Goal: Task Accomplishment & Management: Use online tool/utility

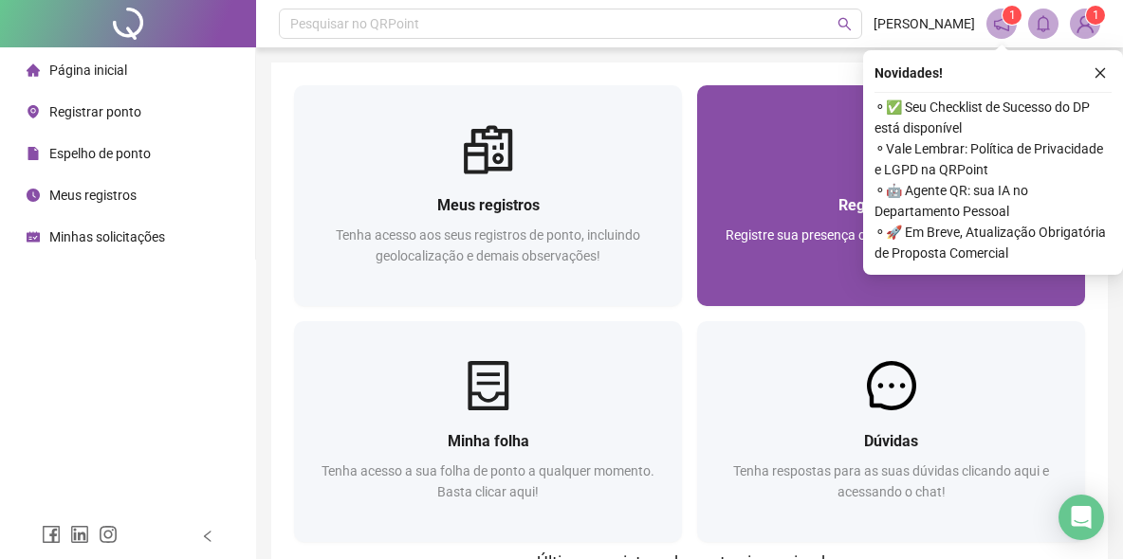
click at [763, 232] on span "Registre sua presença com rapidez e segurança clicando aqui!" at bounding box center [891, 246] width 332 height 36
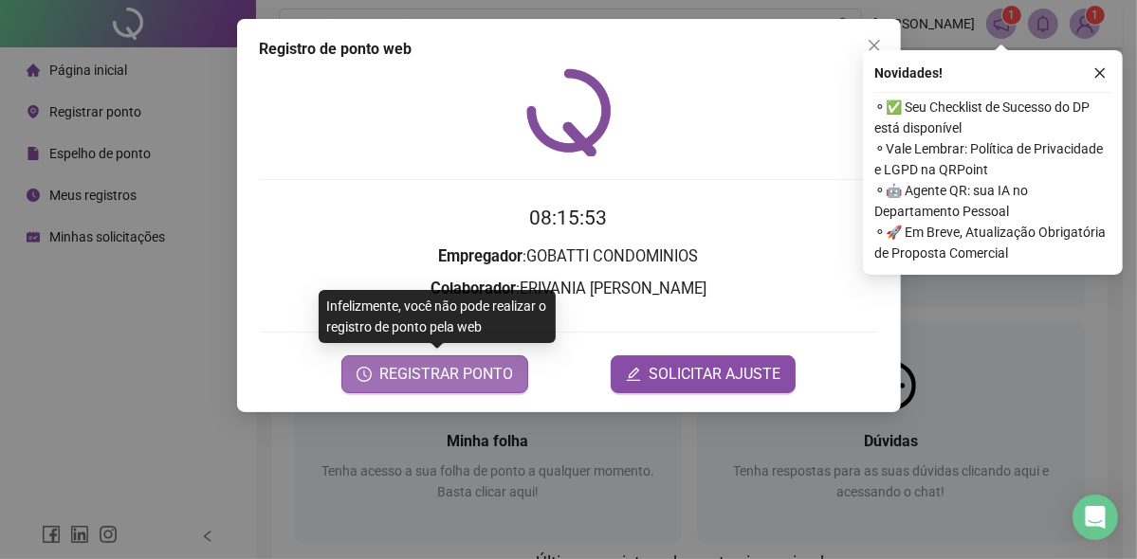
click at [487, 369] on span "REGISTRAR PONTO" at bounding box center [446, 374] width 134 height 23
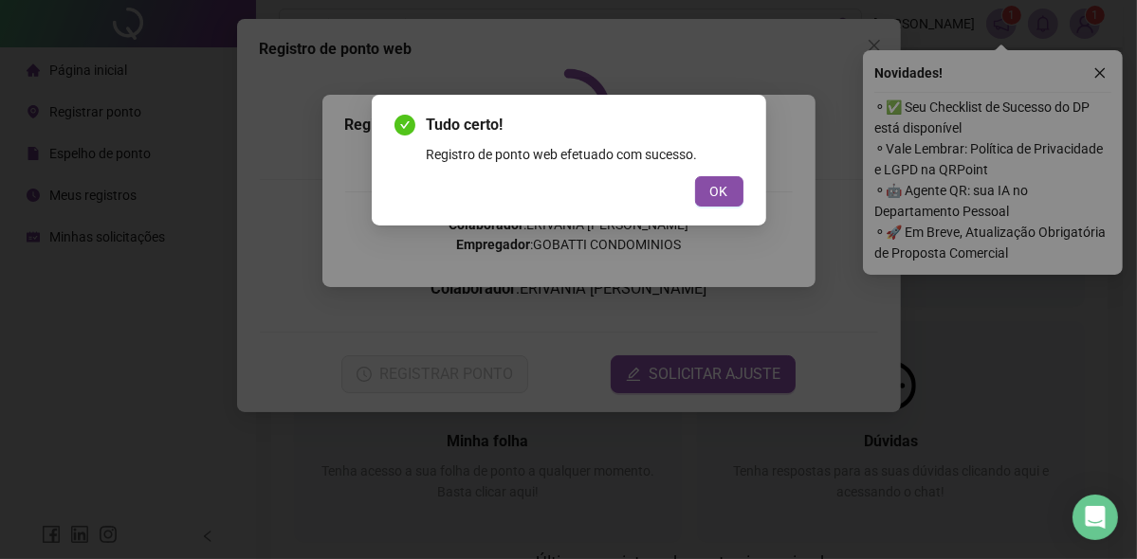
drag, startPoint x: 728, startPoint y: 192, endPoint x: 697, endPoint y: 194, distance: 31.3
click at [723, 195] on button "OK" at bounding box center [719, 191] width 48 height 30
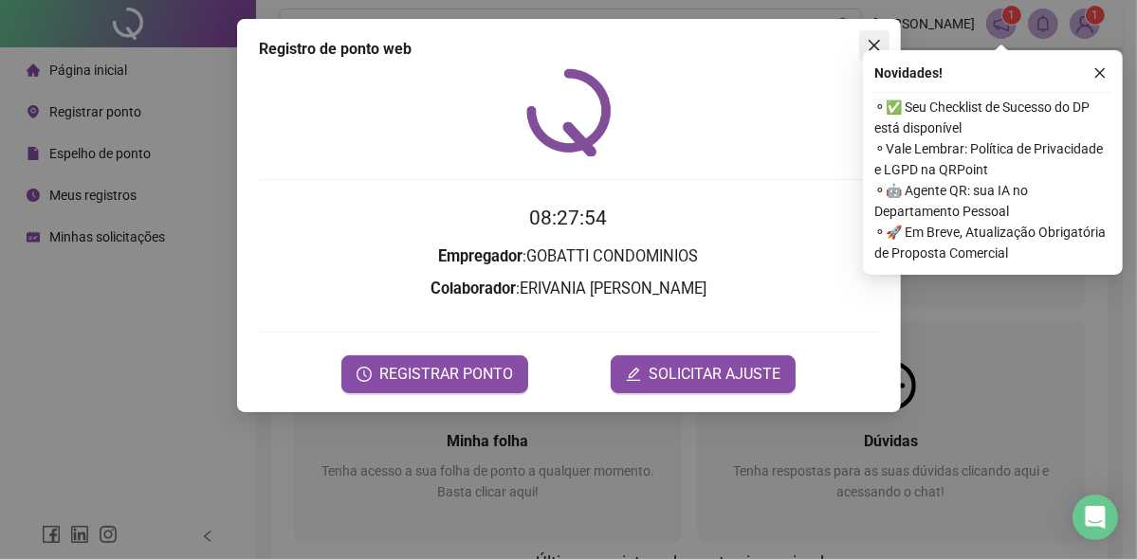
click at [871, 43] on icon "close" at bounding box center [873, 45] width 11 height 11
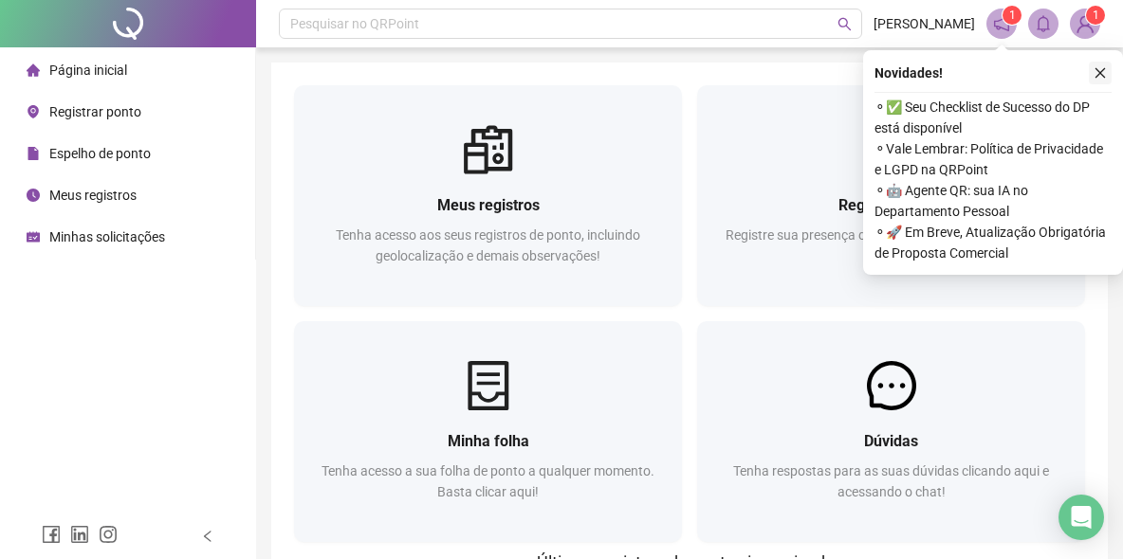
drag, startPoint x: 1106, startPoint y: 75, endPoint x: 1059, endPoint y: 113, distance: 60.0
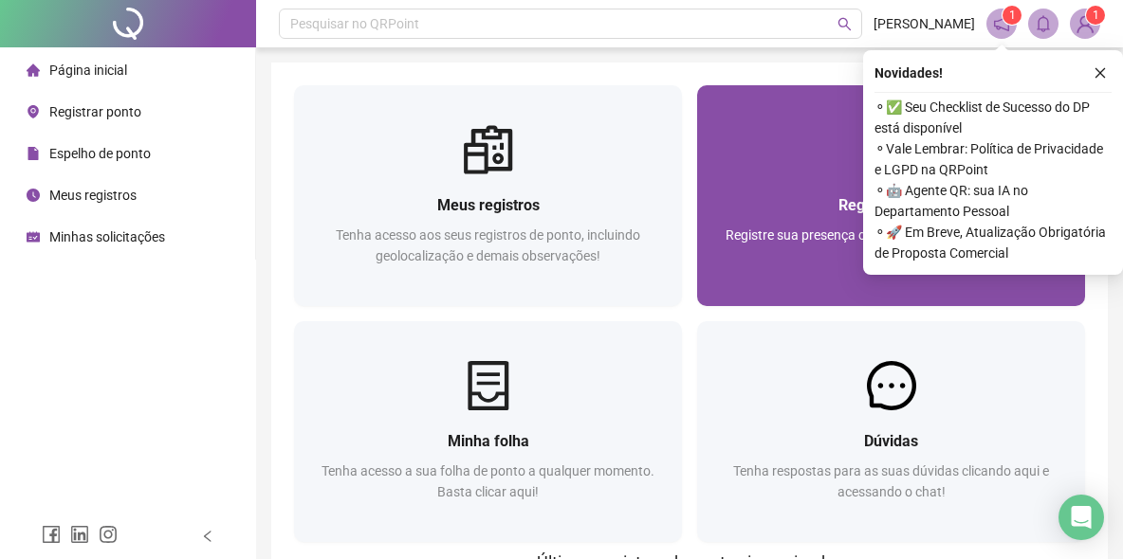
click at [1106, 75] on icon "close" at bounding box center [1099, 72] width 13 height 13
